Goal: Transaction & Acquisition: Purchase product/service

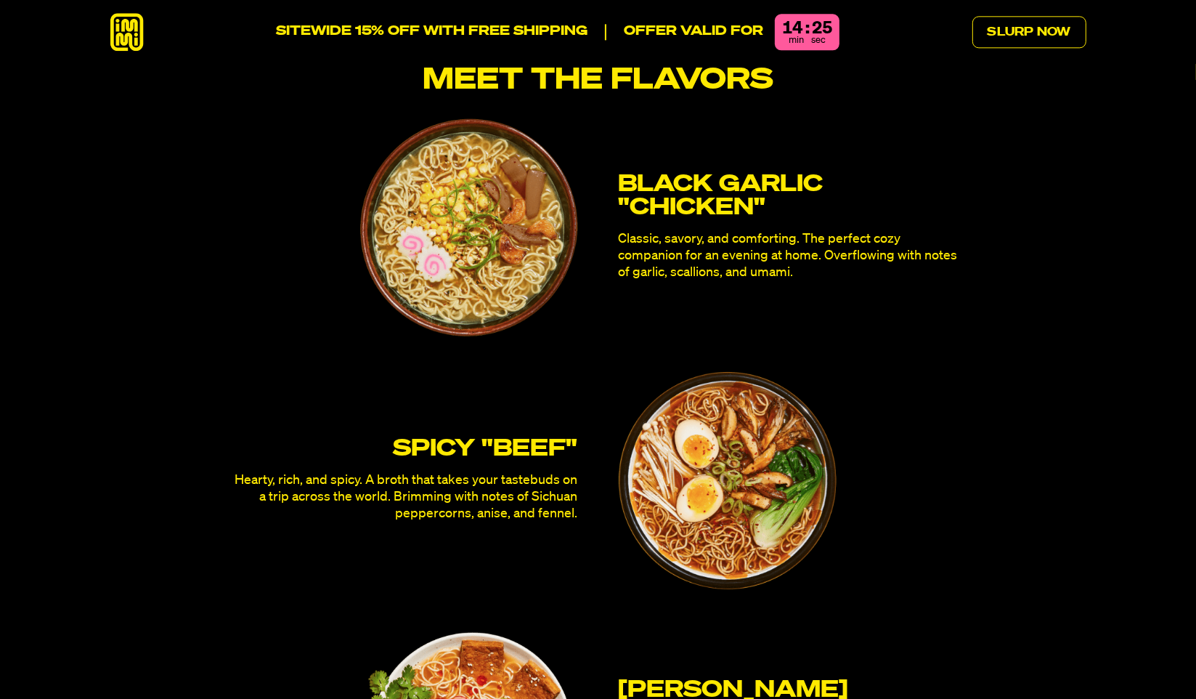
scroll to position [3995, 0]
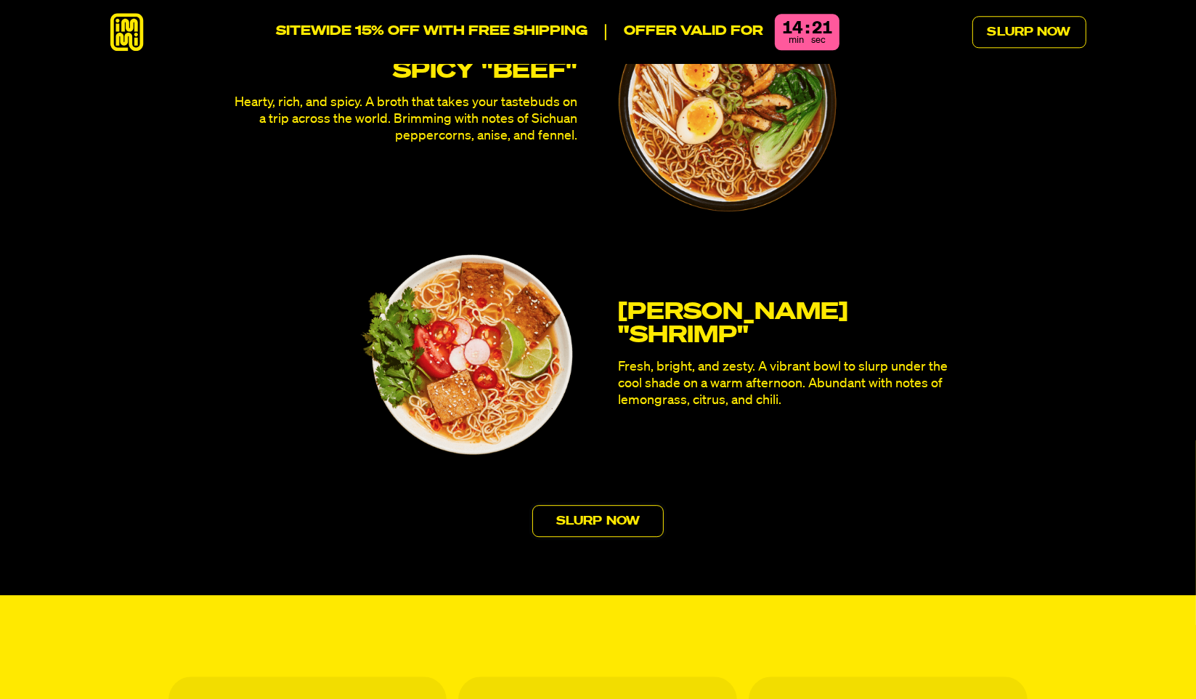
click at [609, 505] on link "Slurp Now" at bounding box center [597, 521] width 131 height 32
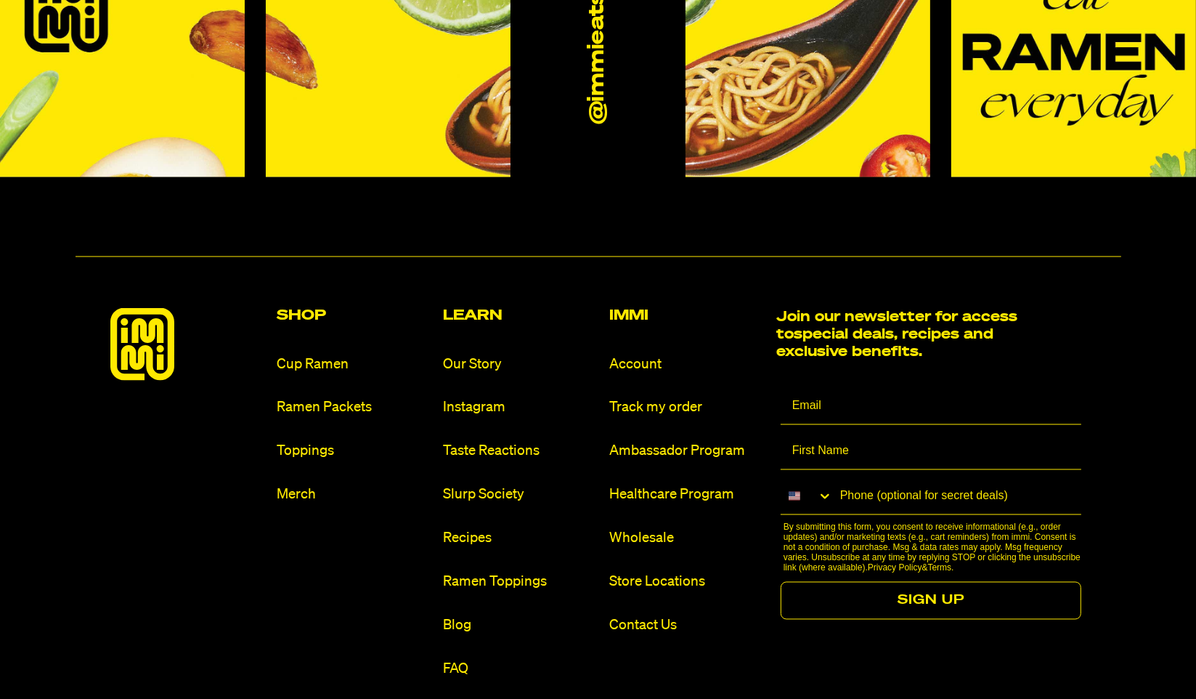
scroll to position [8604, 0]
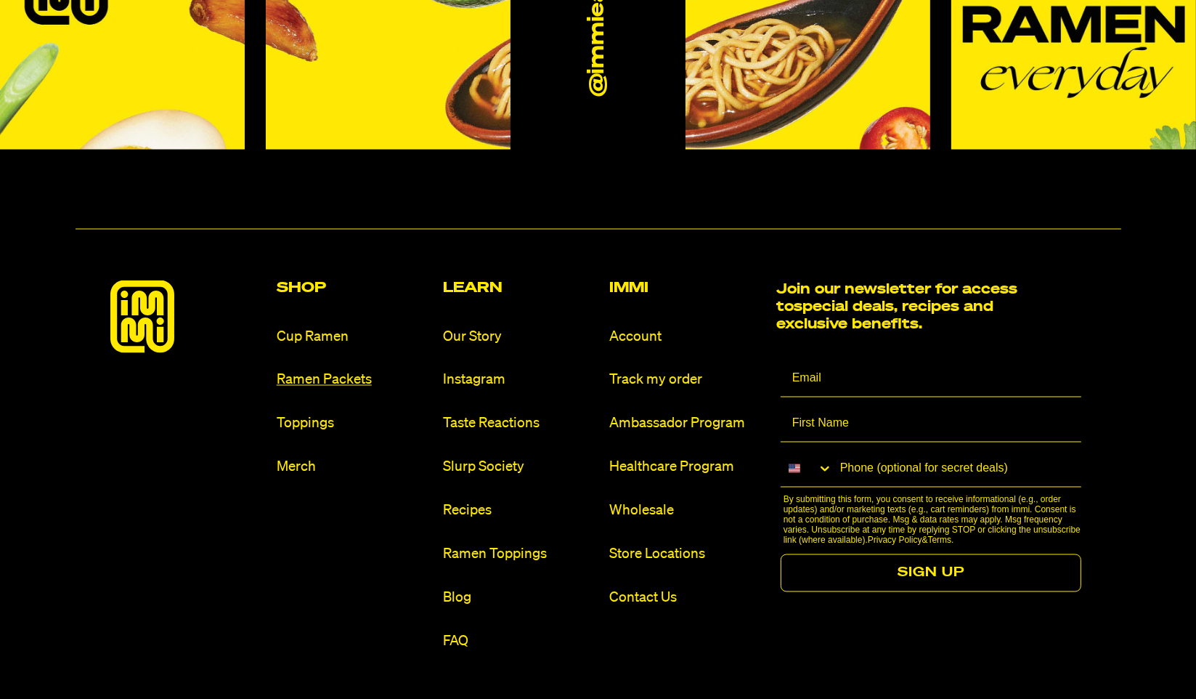
click at [325, 370] on link "Ramen Packets" at bounding box center [354, 380] width 155 height 20
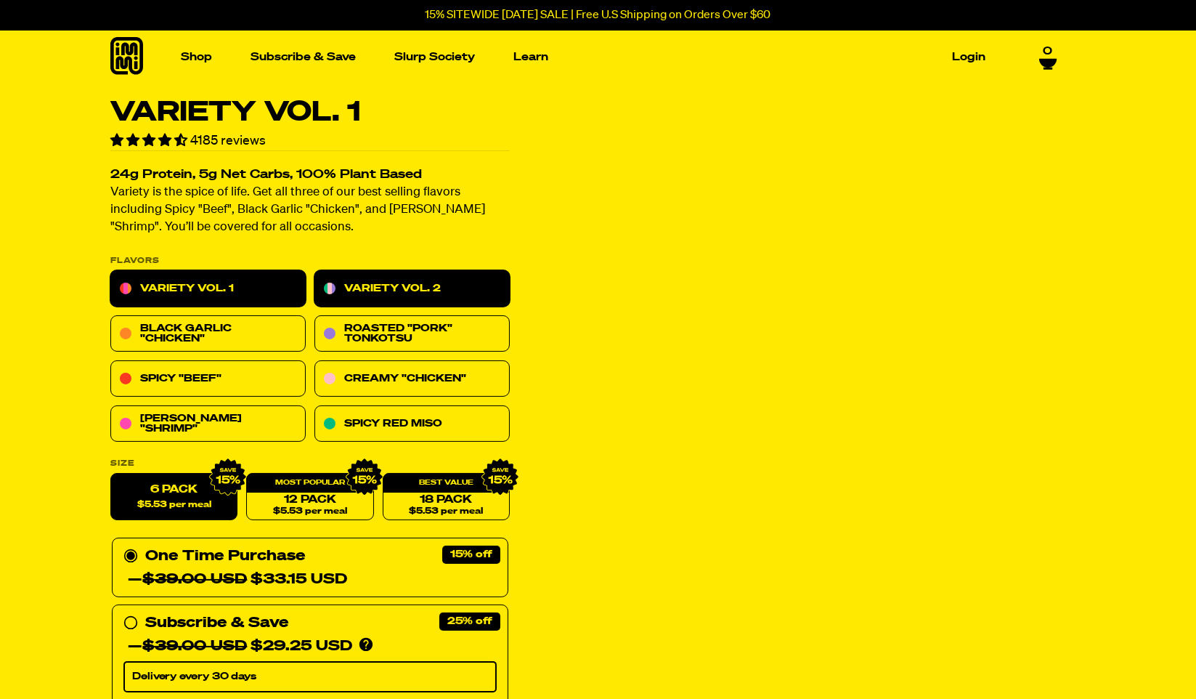
click at [368, 281] on link "Variety Vol. 2" at bounding box center [411, 289] width 195 height 36
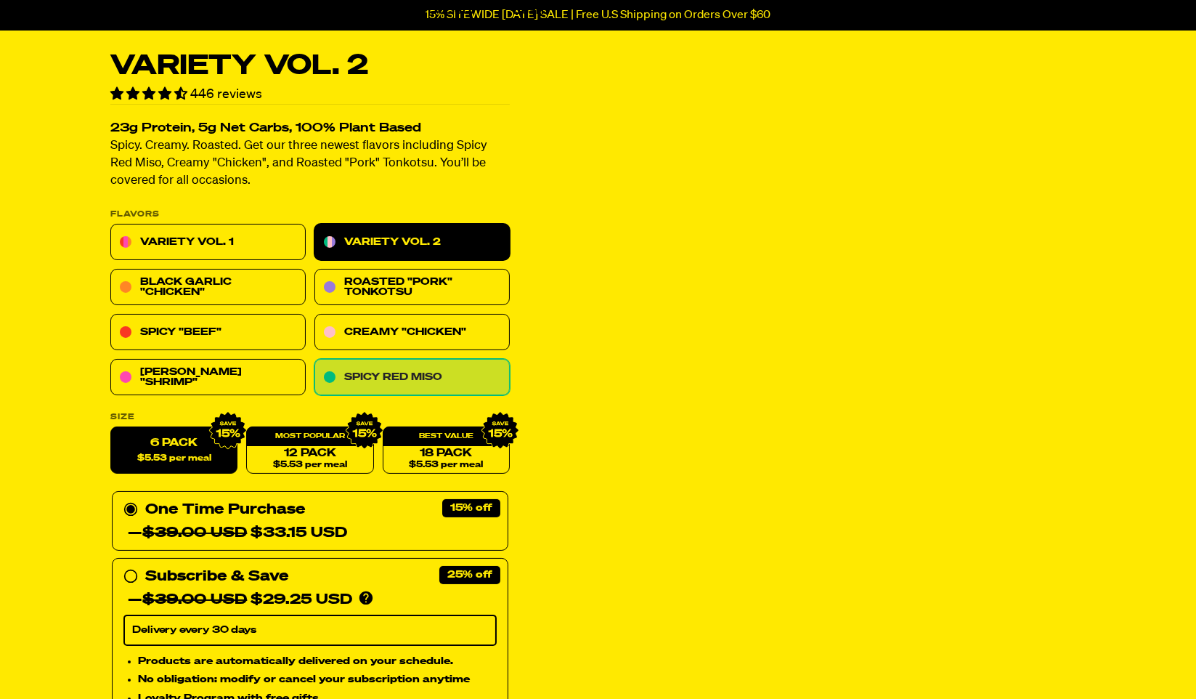
scroll to position [73, 0]
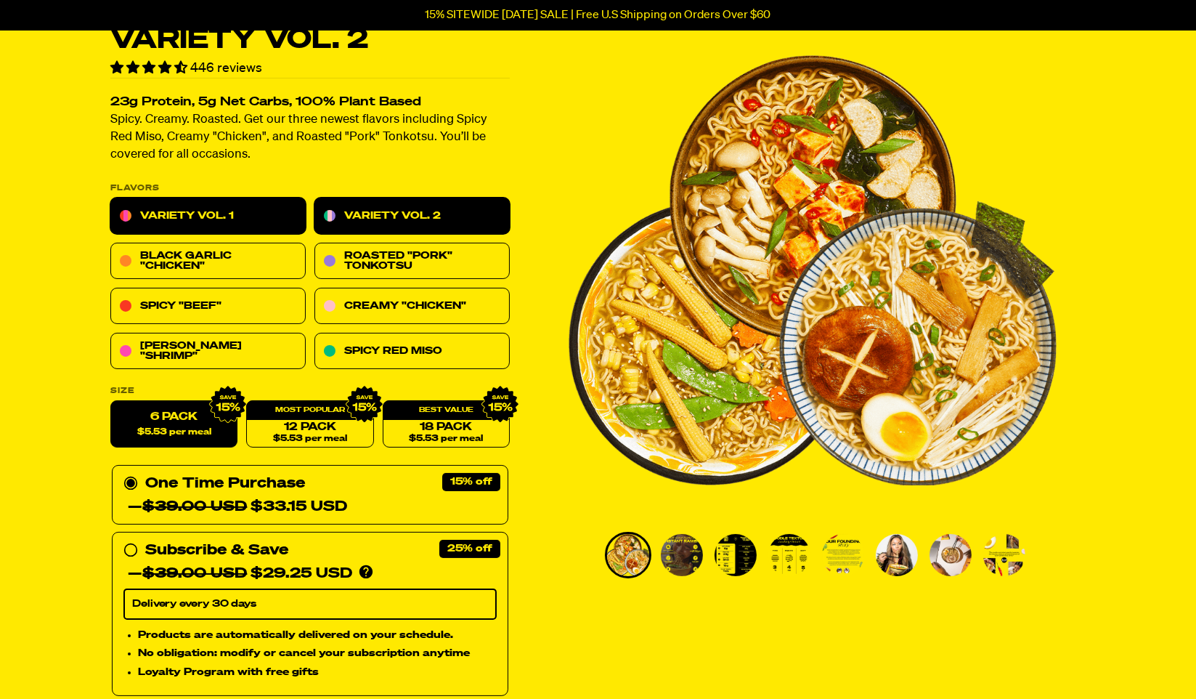
click at [273, 207] on link "Variety Vol. 1" at bounding box center [207, 216] width 195 height 36
